Goal: Information Seeking & Learning: Learn about a topic

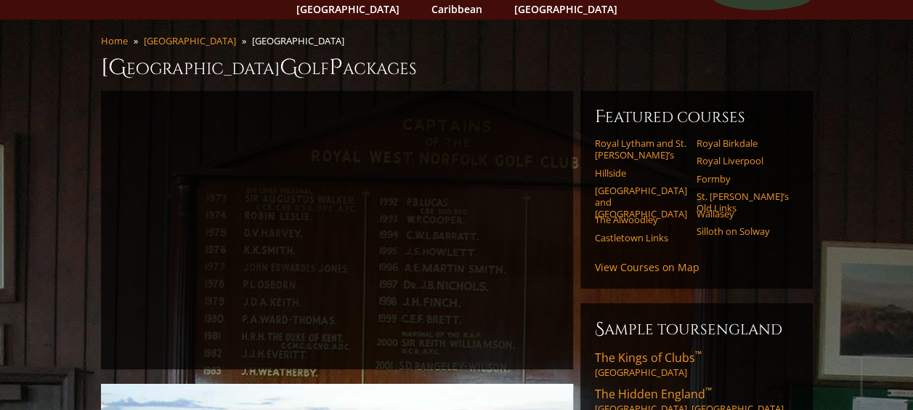
scroll to position [97, 0]
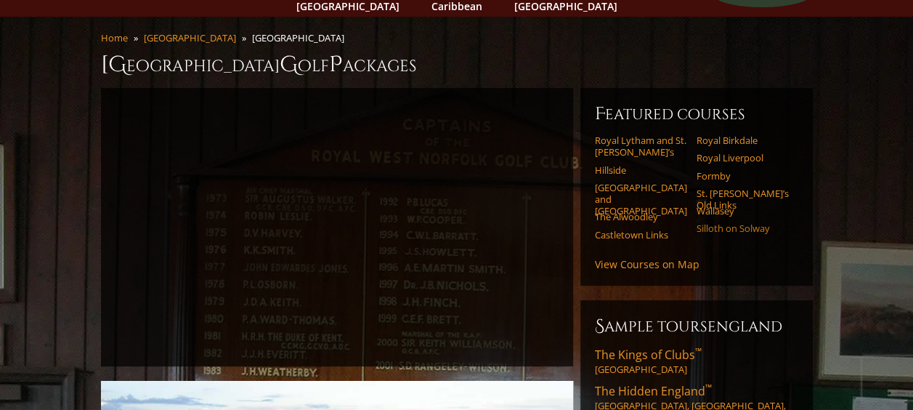
click at [718, 222] on link "Silloth on Solway" at bounding box center [743, 228] width 92 height 12
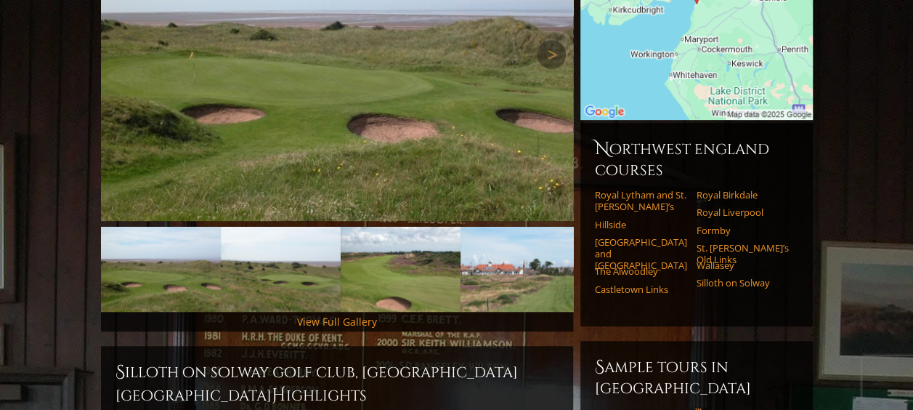
scroll to position [317, 0]
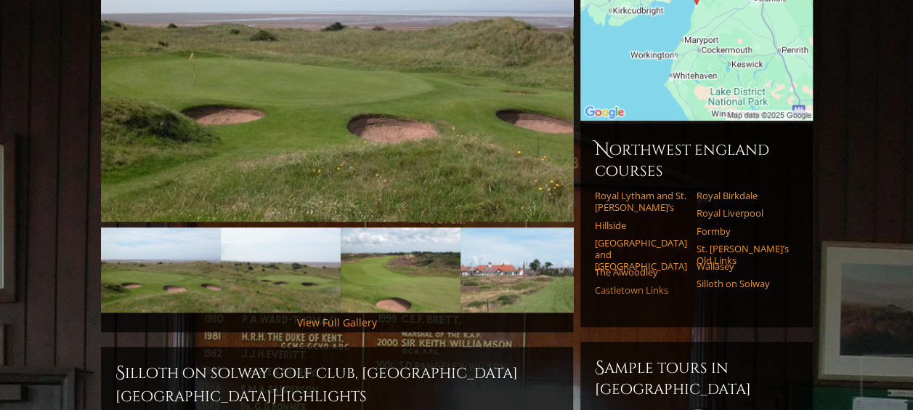
click at [630, 284] on link "Castletown Links" at bounding box center [641, 290] width 92 height 12
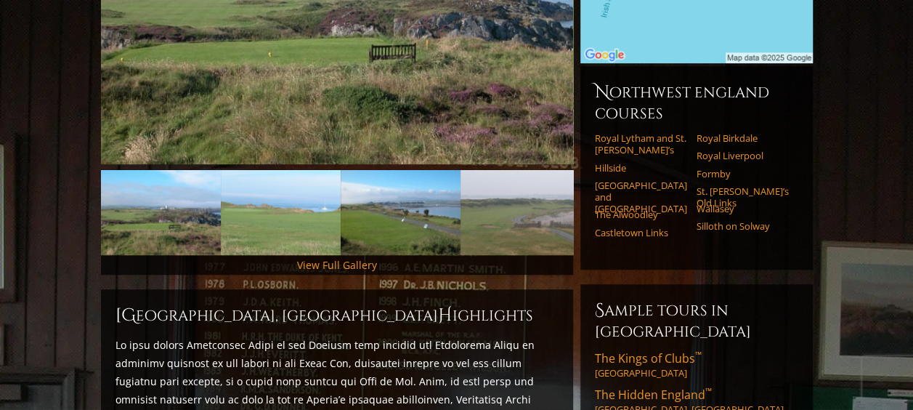
scroll to position [355, 0]
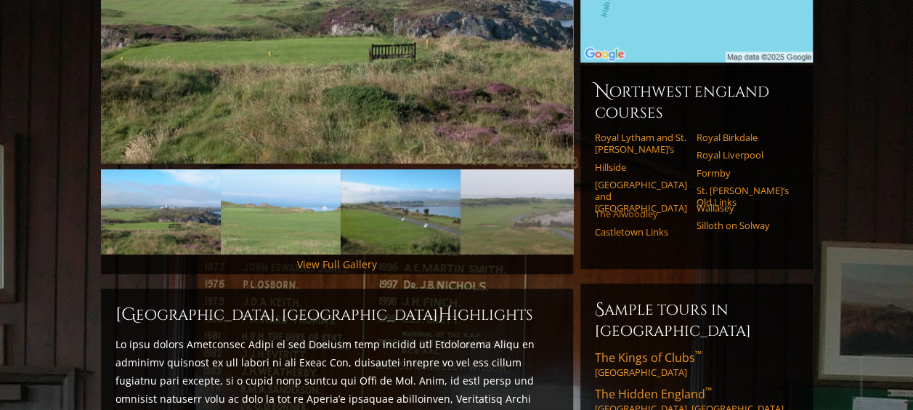
click at [631, 208] on link "The Alwoodley" at bounding box center [641, 214] width 92 height 12
